Goal: Task Accomplishment & Management: Use online tool/utility

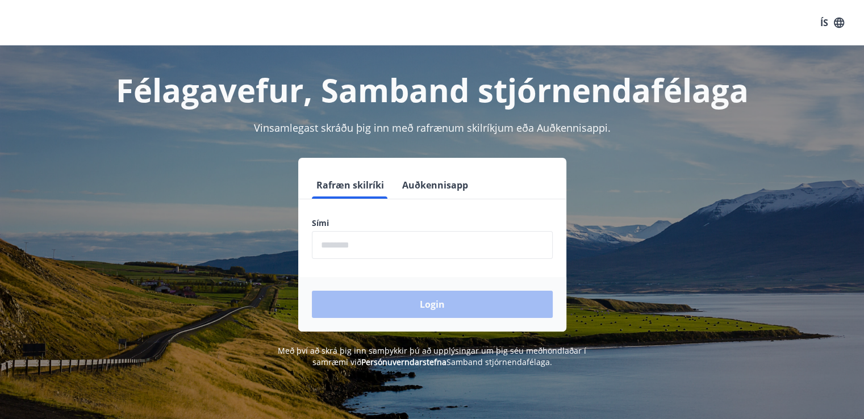
click at [337, 228] on label "Sími" at bounding box center [432, 223] width 241 height 11
drag, startPoint x: 338, startPoint y: 228, endPoint x: 343, endPoint y: 236, distance: 9.5
click at [343, 236] on div "Sími ​" at bounding box center [432, 238] width 241 height 41
click at [345, 243] on input "phone" at bounding box center [432, 245] width 241 height 28
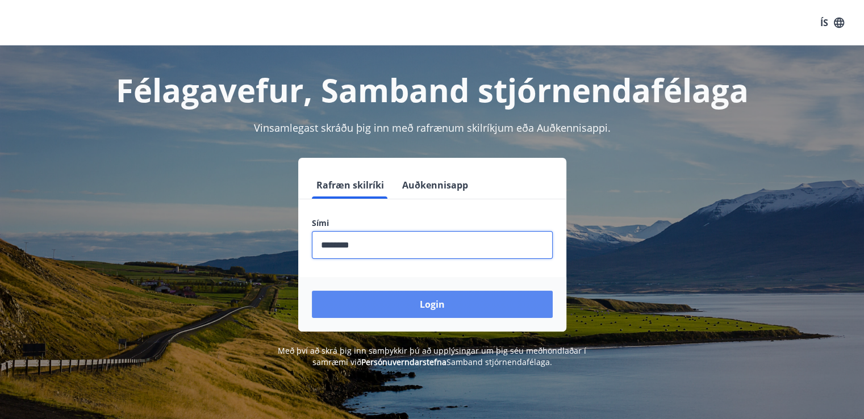
type input "********"
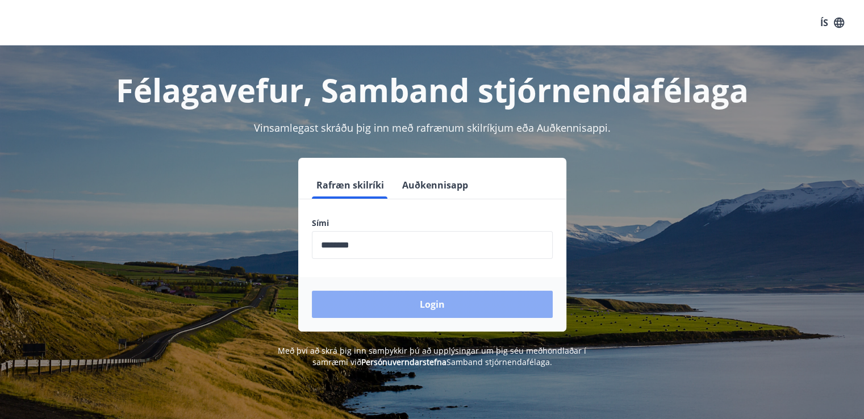
click at [424, 303] on button "Login" at bounding box center [432, 304] width 241 height 27
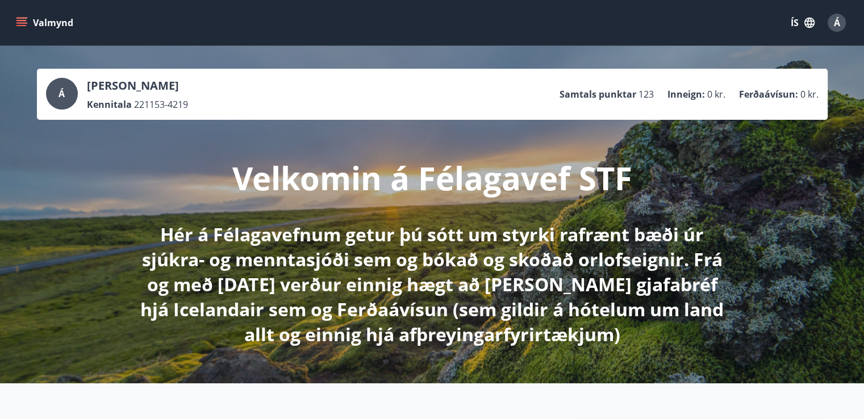
click at [837, 25] on span "Á" at bounding box center [837, 22] width 6 height 13
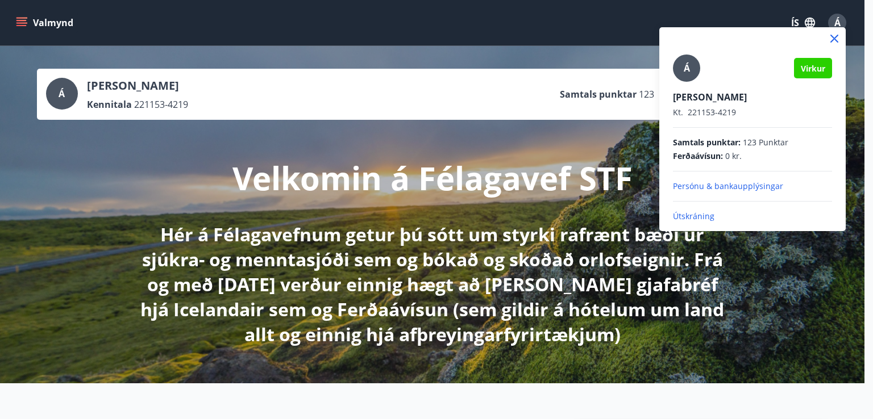
click at [612, 47] on div at bounding box center [436, 209] width 873 height 419
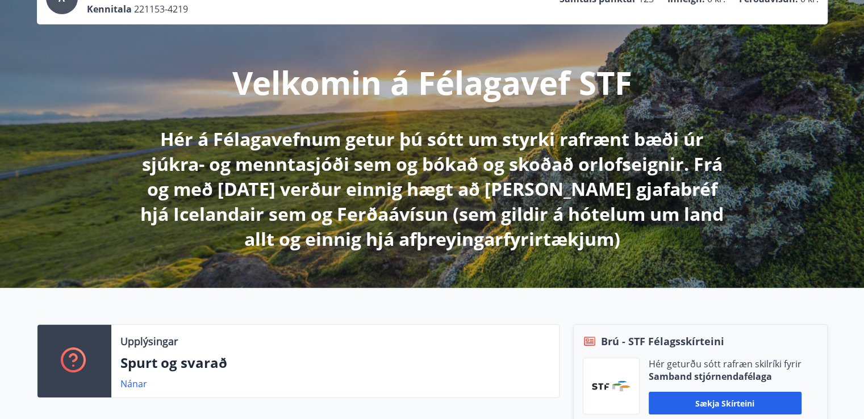
scroll to position [114, 0]
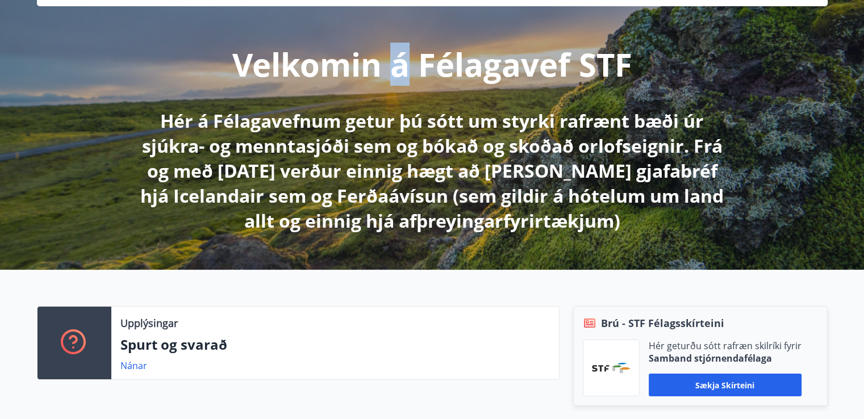
drag, startPoint x: 399, startPoint y: 72, endPoint x: 389, endPoint y: 78, distance: 11.5
click at [390, 78] on p "Velkomin á Félagavef STF" at bounding box center [432, 64] width 400 height 43
click at [389, 78] on p "Velkomin á Félagavef STF" at bounding box center [432, 64] width 400 height 43
click at [389, 79] on p "Velkomin á Félagavef STF" at bounding box center [432, 64] width 400 height 43
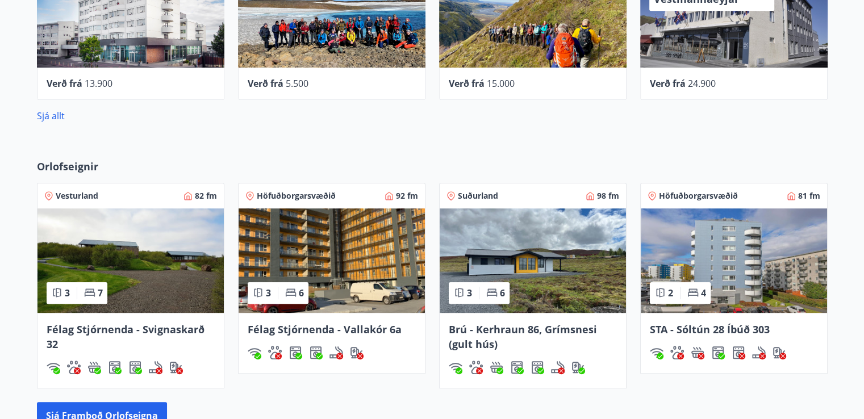
scroll to position [659, 0]
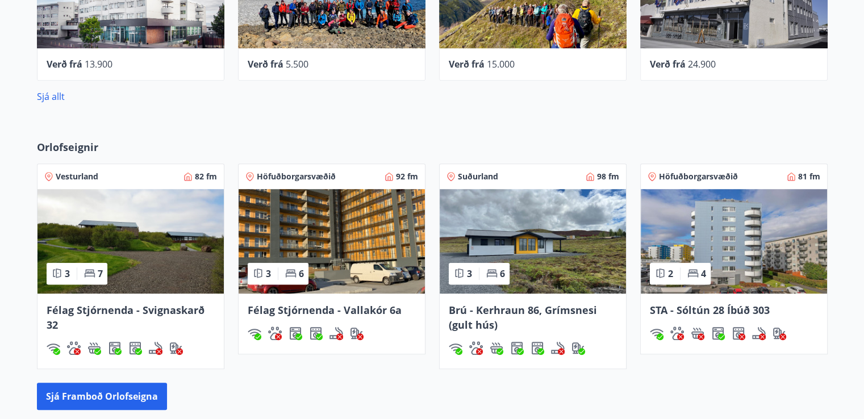
click at [715, 241] on img at bounding box center [734, 241] width 186 height 105
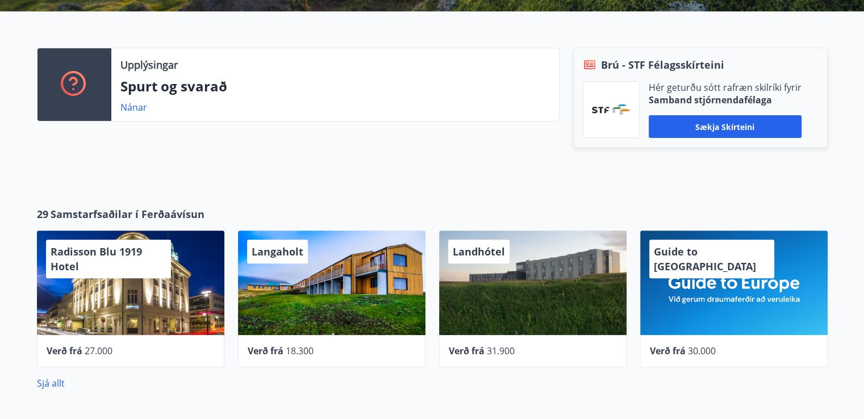
scroll to position [432, 0]
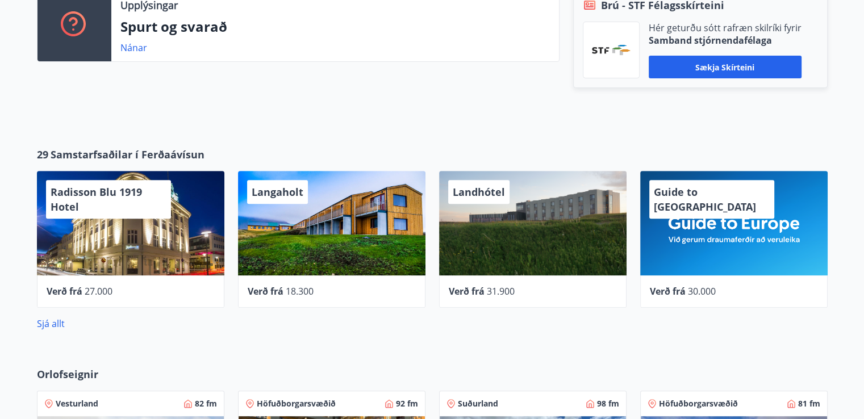
click at [684, 194] on span "Guide to [GEOGRAPHIC_DATA]" at bounding box center [705, 199] width 102 height 28
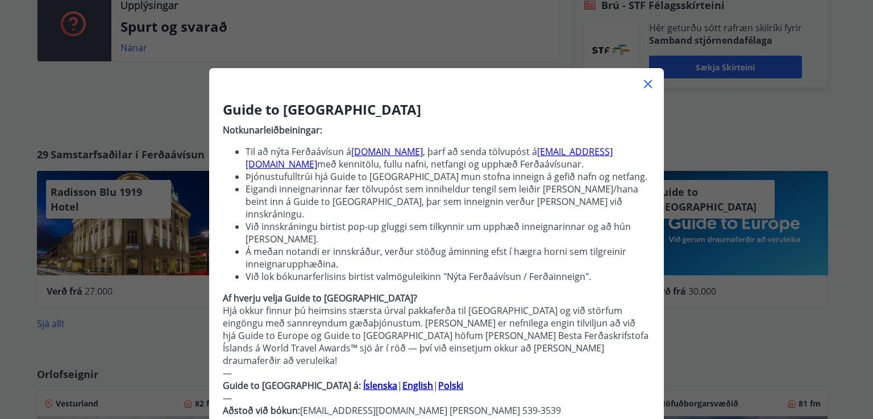
click at [641, 85] on icon at bounding box center [648, 84] width 14 height 14
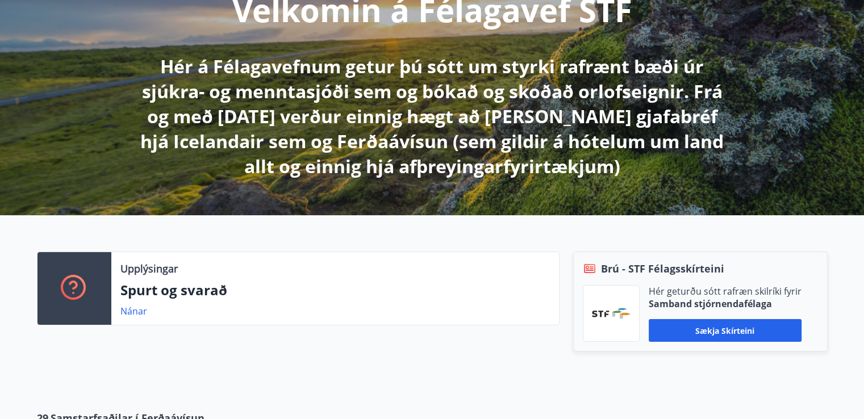
scroll to position [0, 0]
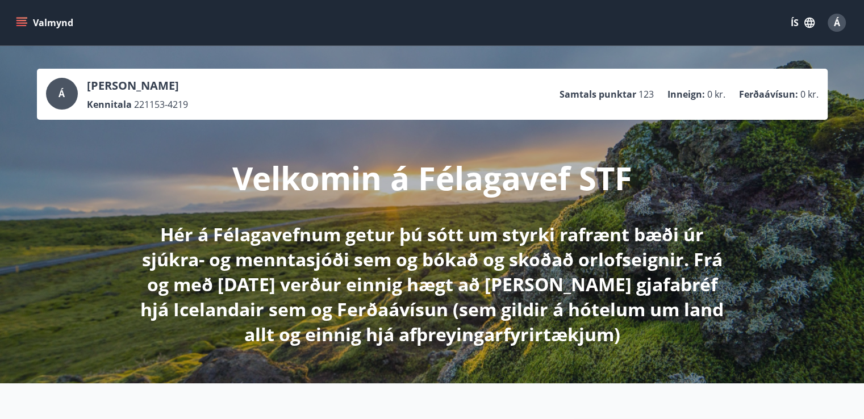
click at [27, 23] on button "Valmynd" at bounding box center [46, 23] width 64 height 20
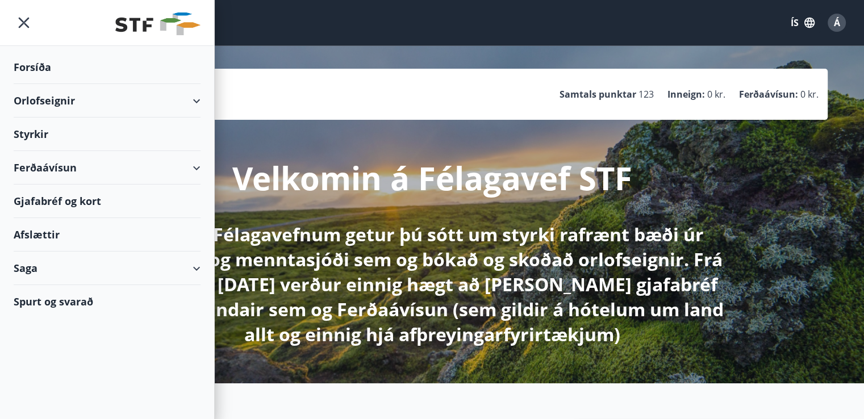
click at [54, 194] on div "Gjafabréf og kort" at bounding box center [107, 202] width 187 height 34
